Goal: Task Accomplishment & Management: Manage account settings

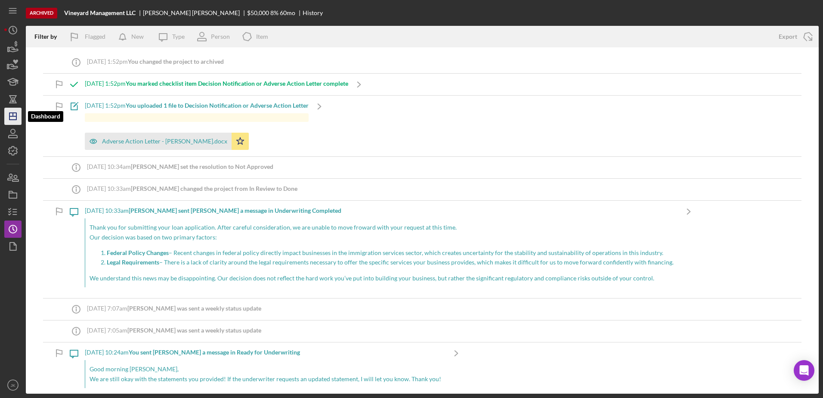
click at [15, 113] on polygon "button" at bounding box center [12, 116] width 7 height 7
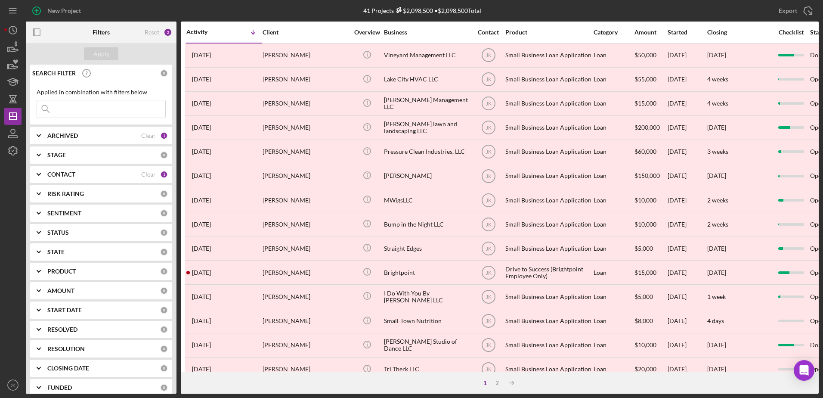
click at [102, 134] on div "ARCHIVED" at bounding box center [94, 135] width 94 height 7
click at [63, 168] on label "Active" at bounding box center [107, 171] width 115 height 9
click at [46, 168] on input "Active" at bounding box center [41, 171] width 9 height 9
checkbox input "true"
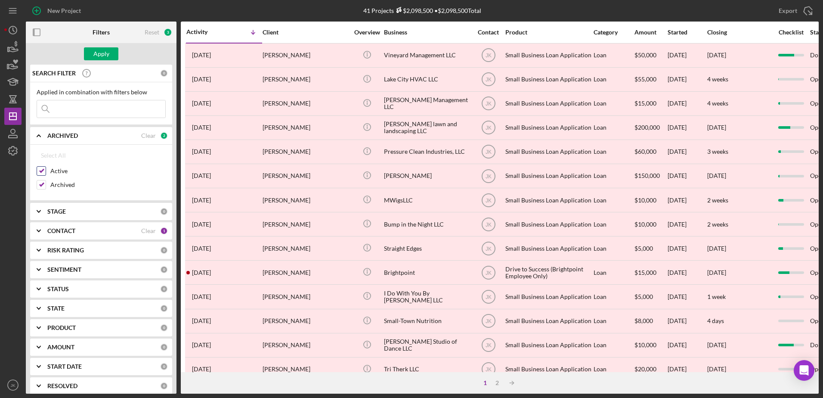
click at [68, 182] on label "Archived" at bounding box center [107, 184] width 115 height 9
click at [46, 182] on input "Archived" at bounding box center [41, 184] width 9 height 9
checkbox input "false"
click at [102, 52] on div "Apply" at bounding box center [101, 53] width 16 height 13
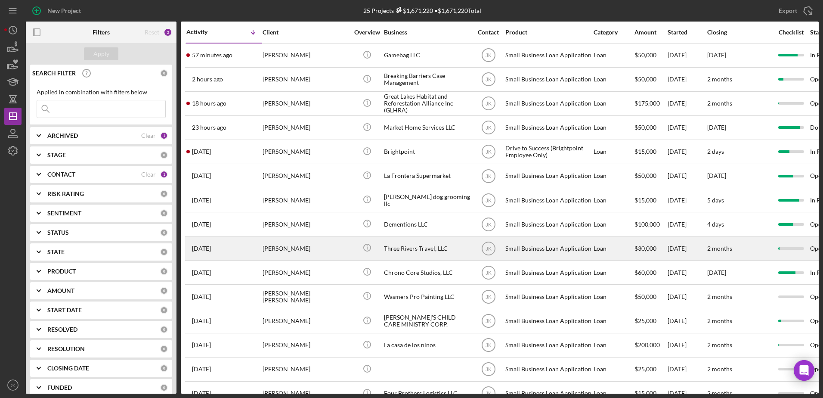
scroll to position [86, 0]
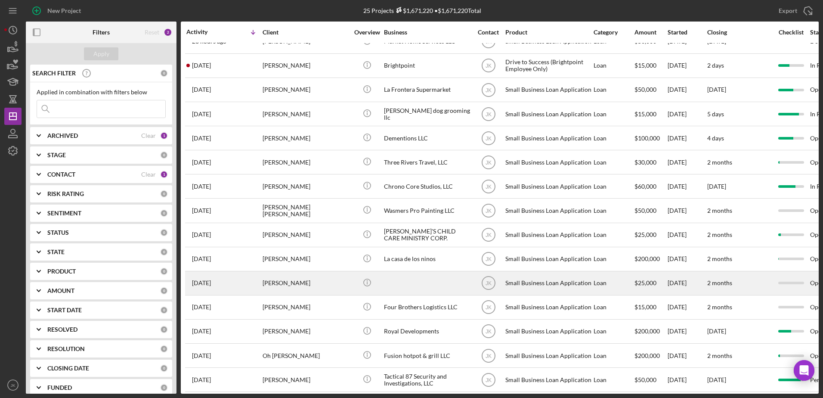
click at [312, 283] on div "[PERSON_NAME]" at bounding box center [305, 283] width 86 height 23
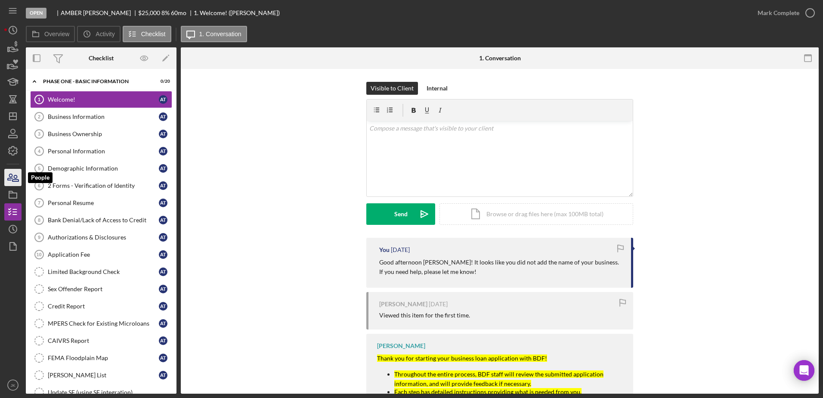
click at [12, 177] on icon "button" at bounding box center [13, 178] width 22 height 22
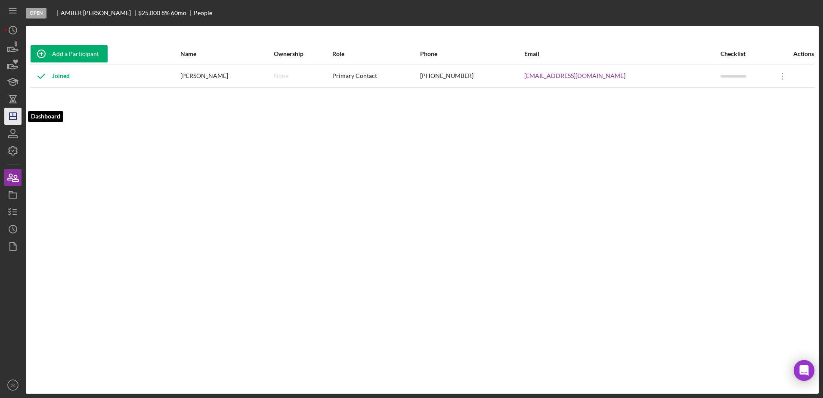
click at [12, 114] on icon "Icon/Dashboard" at bounding box center [13, 116] width 22 height 22
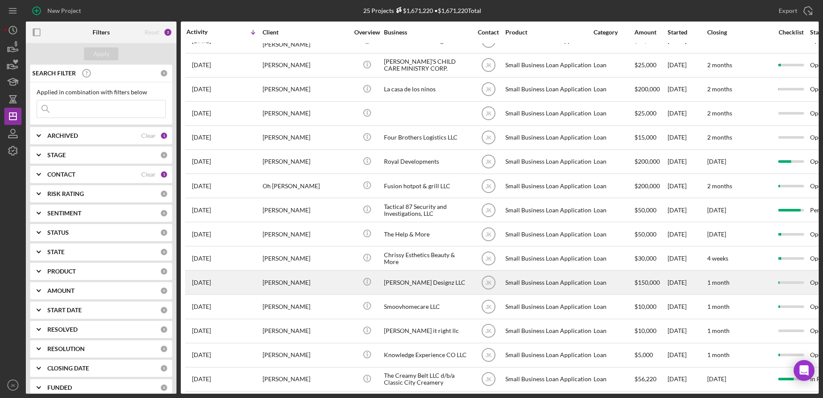
scroll to position [258, 0]
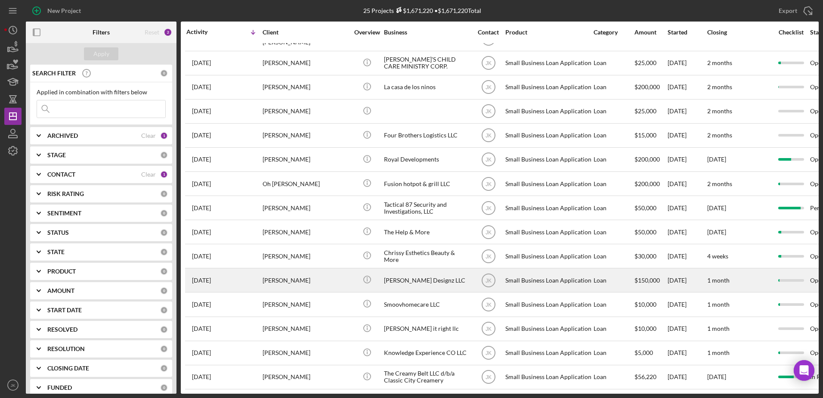
click at [428, 278] on div "[PERSON_NAME] Designz LLC" at bounding box center [427, 280] width 86 height 23
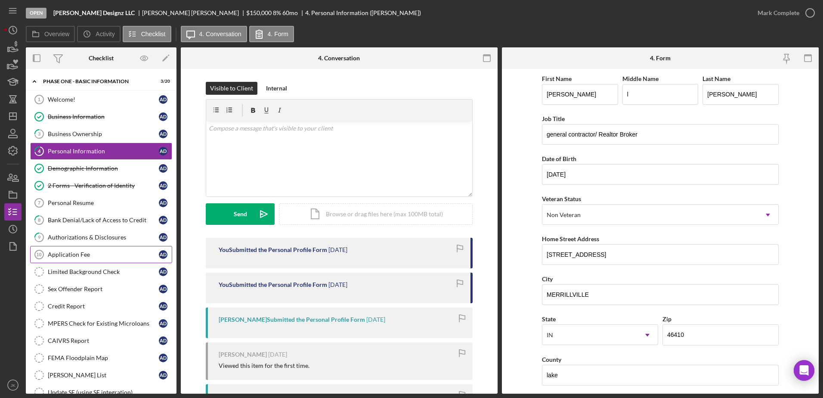
click at [117, 255] on div "Application Fee" at bounding box center [103, 254] width 111 height 7
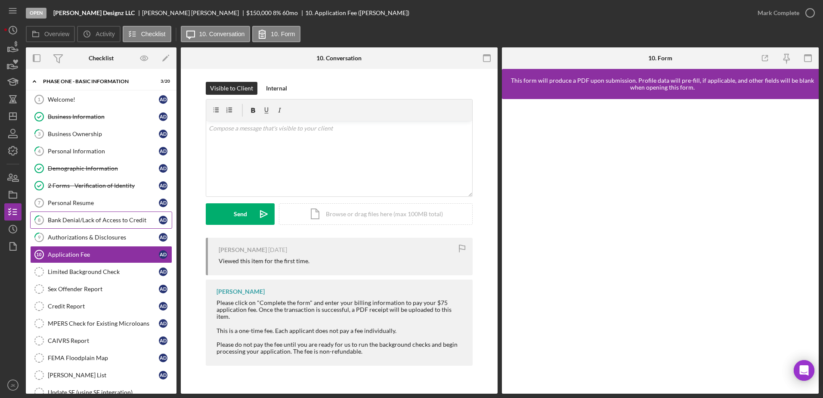
scroll to position [128, 0]
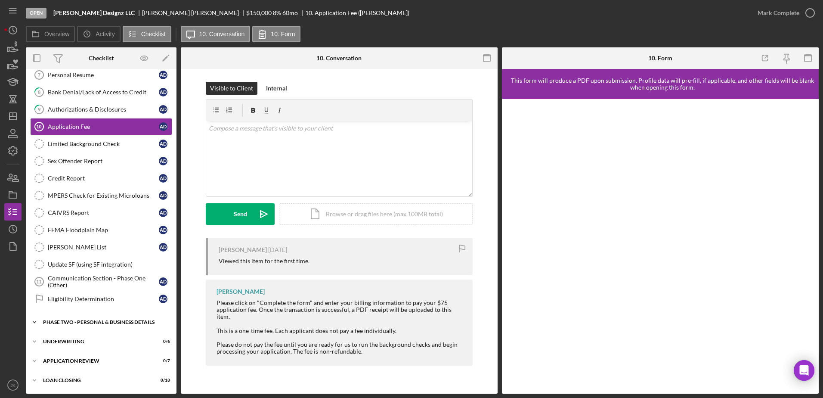
click at [103, 318] on div "Icon/Expander PHASE TWO - PERSONAL & BUSINESS DETAILS 1 / 24" at bounding box center [101, 321] width 151 height 17
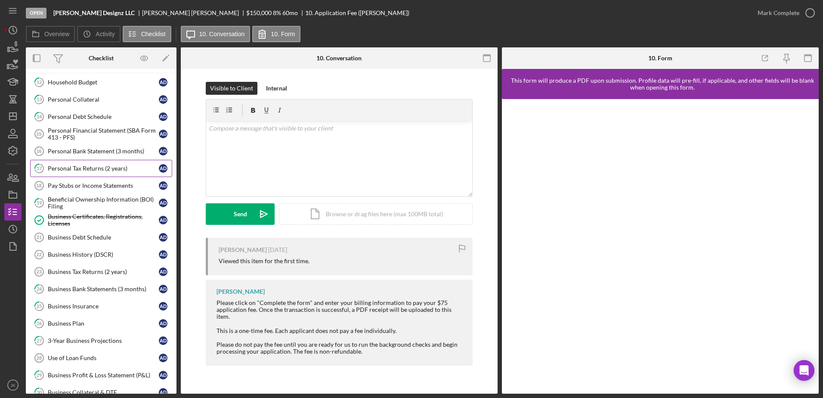
scroll to position [386, 0]
click at [94, 318] on link "26 Business Plan A D" at bounding box center [101, 322] width 142 height 17
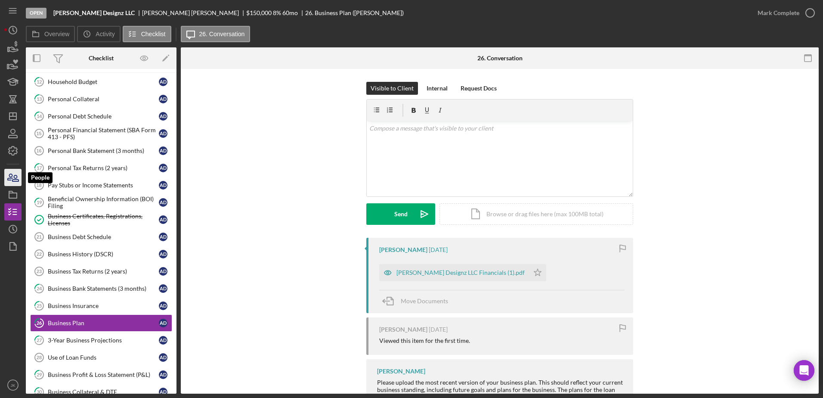
click at [15, 179] on icon "button" at bounding box center [15, 178] width 6 height 6
